Goal: Information Seeking & Learning: Learn about a topic

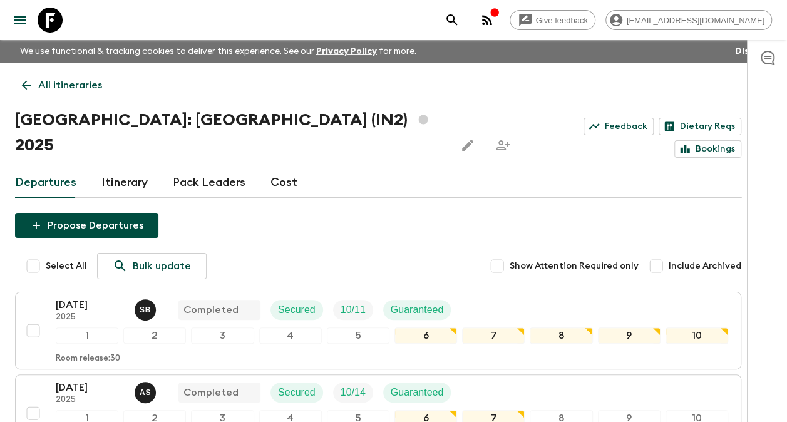
click at [34, 88] on link "All itineraries" at bounding box center [62, 85] width 94 height 25
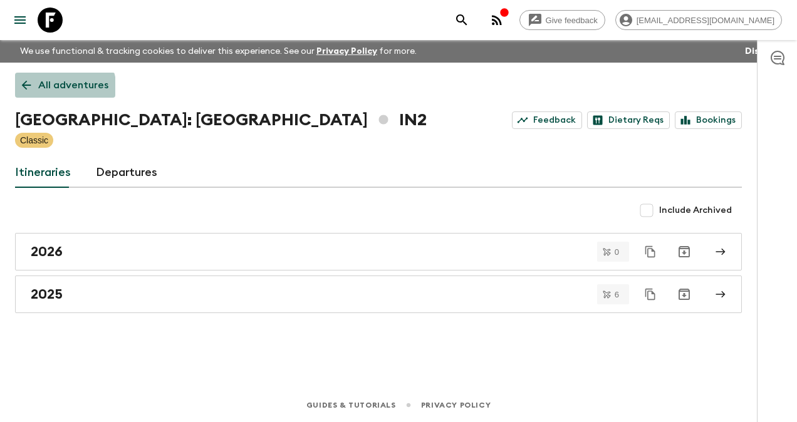
click at [59, 89] on p "All adventures" at bounding box center [73, 85] width 70 height 15
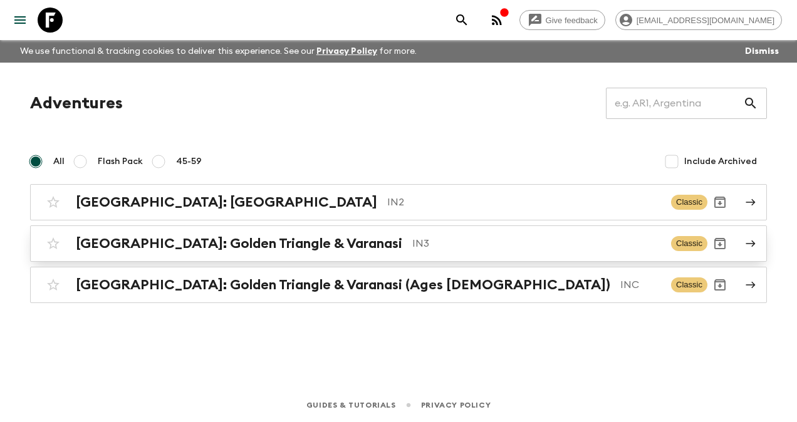
click at [113, 240] on h2 "[GEOGRAPHIC_DATA]: Golden Triangle & Varanasi" at bounding box center [239, 243] width 326 height 16
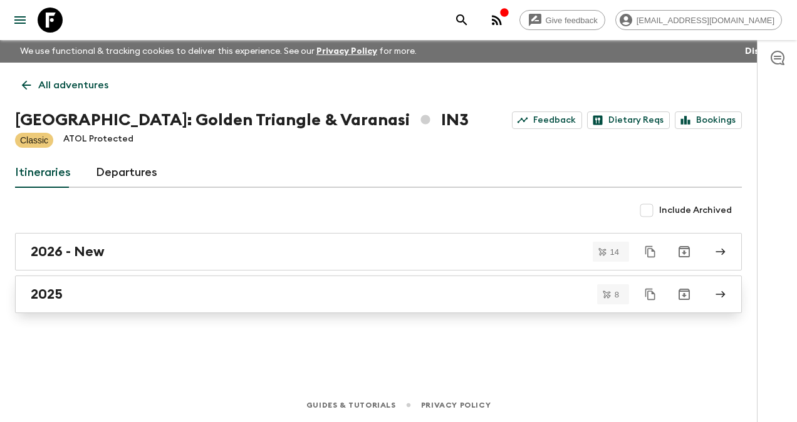
click at [104, 284] on link "2025" at bounding box center [378, 295] width 726 height 38
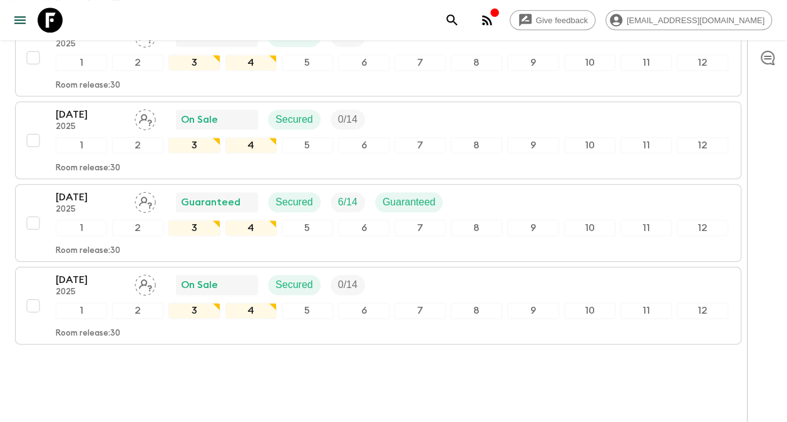
scroll to position [607, 0]
